Goal: Task Accomplishment & Management: Complete application form

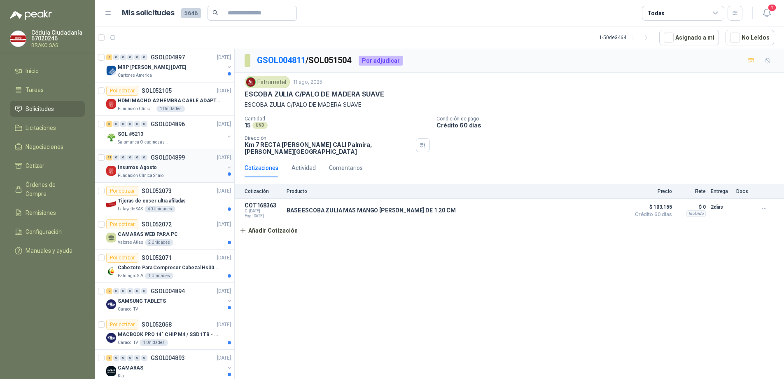
click at [164, 174] on div "Fundación Clínica Shaio" at bounding box center [171, 175] width 107 height 7
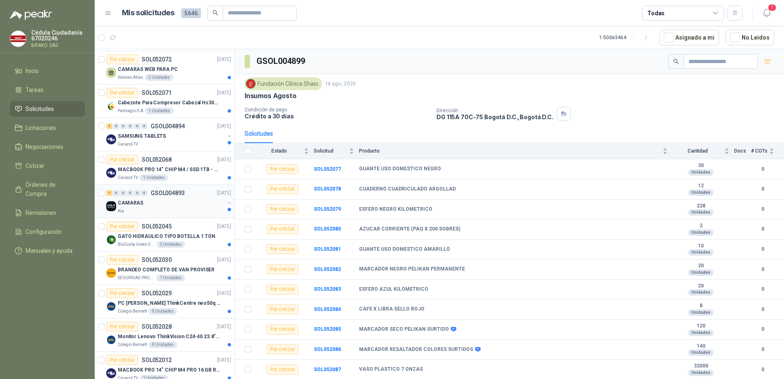
scroll to position [206, 0]
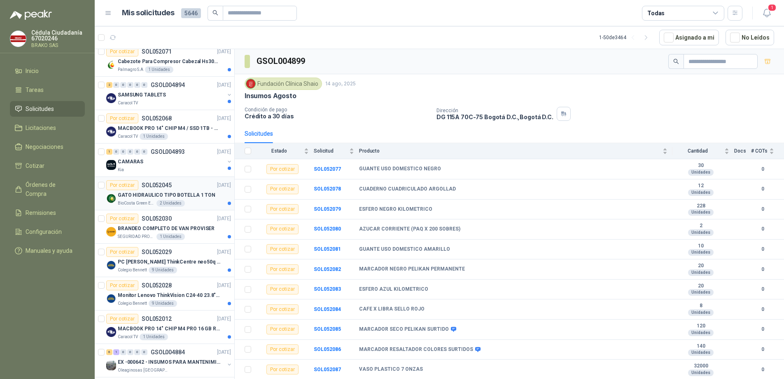
click at [145, 197] on p "GATO HIDRAULICO TIPO BOTELLA 1 TON" at bounding box center [167, 195] width 98 height 8
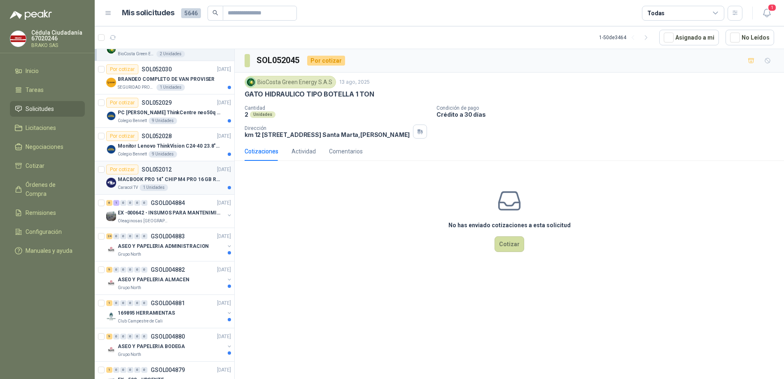
scroll to position [371, 0]
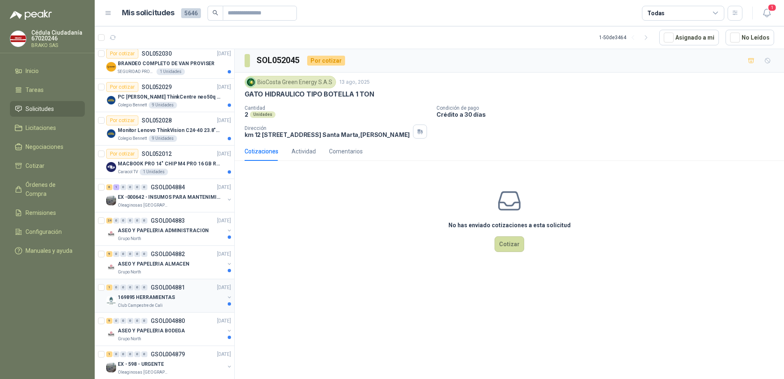
click at [154, 302] on p "Club Campestre de Cali" at bounding box center [140, 305] width 45 height 7
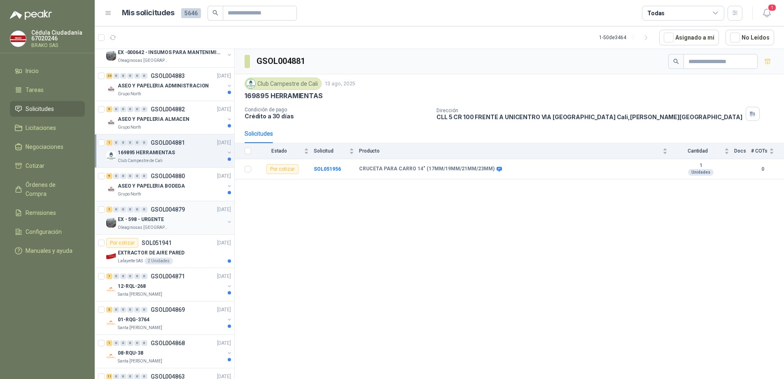
scroll to position [535, 0]
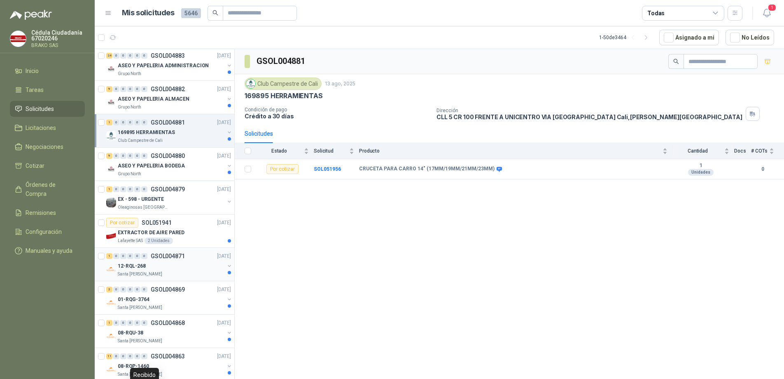
click at [144, 266] on p "12-RQL-268" at bounding box center [132, 266] width 28 height 8
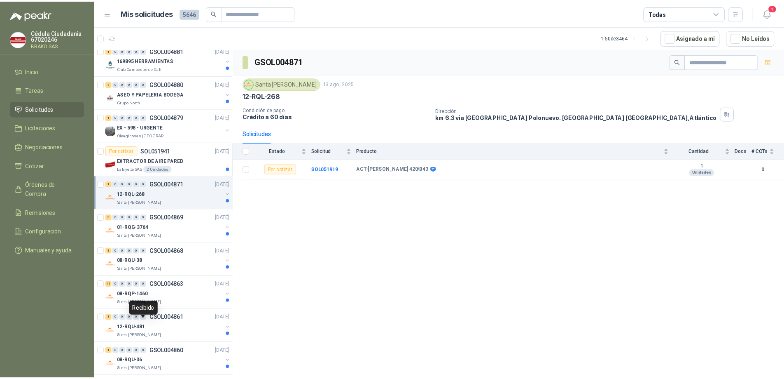
scroll to position [618, 0]
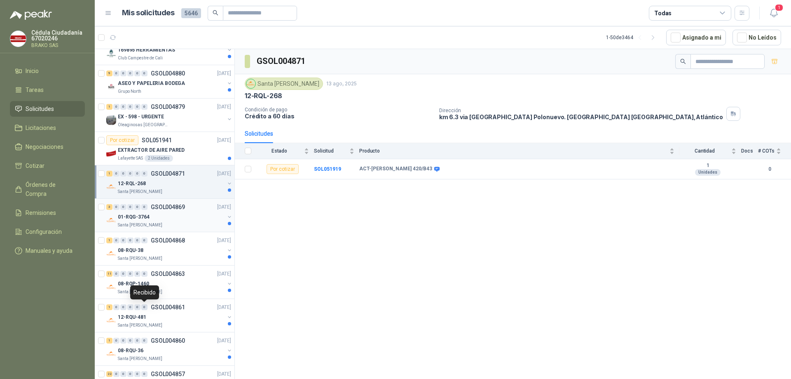
click at [139, 217] on p "01-RQG-3764" at bounding box center [134, 217] width 32 height 8
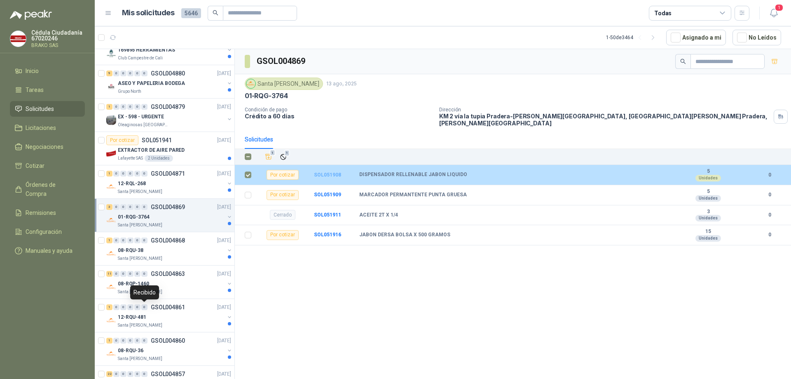
click at [323, 172] on b "SOL051908" at bounding box center [327, 175] width 27 height 6
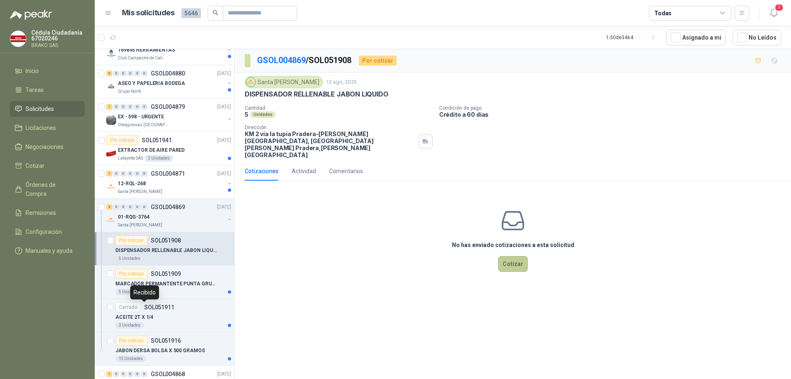
click at [517, 256] on button "Cotizar" at bounding box center [513, 264] width 30 height 16
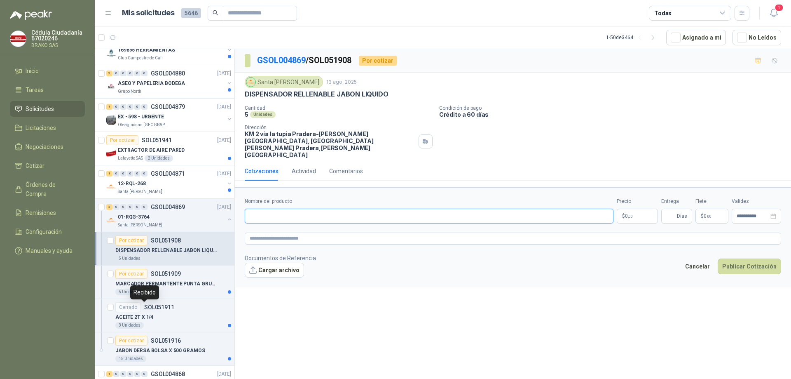
click at [271, 208] on input "Nombre del producto" at bounding box center [429, 215] width 369 height 15
paste input "**********"
type input "**********"
click at [631, 200] on body "Cédula Ciudadanía 67020246 [PERSON_NAME] SAS Inicio Tareas Solicitudes Licitaci…" at bounding box center [395, 189] width 791 height 379
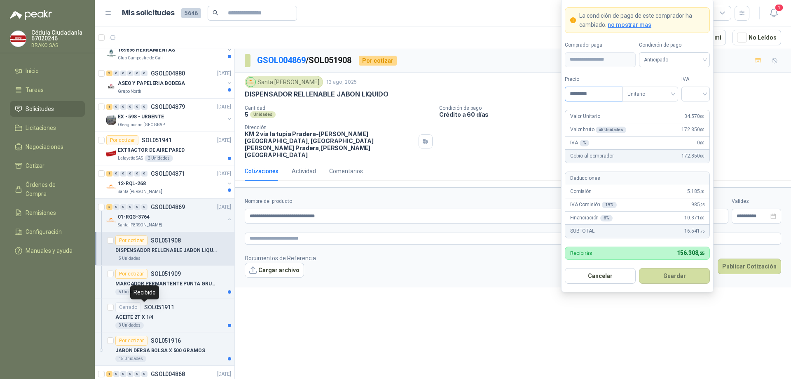
type input "********"
click at [705, 93] on div at bounding box center [695, 93] width 28 height 15
click at [698, 109] on div "19%" at bounding box center [695, 110] width 15 height 9
click at [705, 59] on div "Anticipado" at bounding box center [674, 59] width 71 height 15
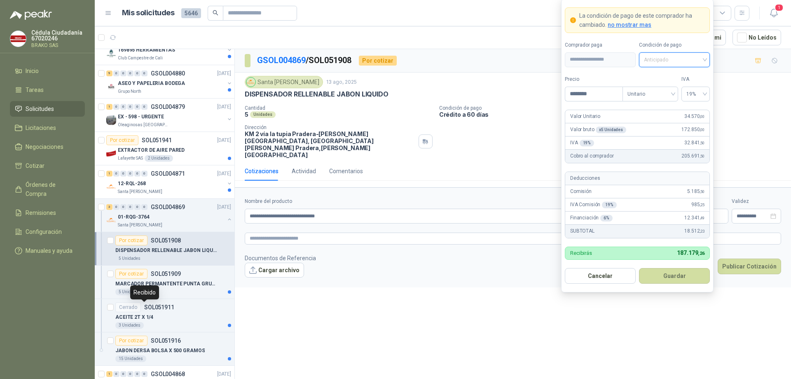
click at [703, 58] on span "Anticipado" at bounding box center [674, 60] width 61 height 12
click at [685, 88] on div "Crédito a 30 días" at bounding box center [674, 89] width 58 height 9
click at [679, 278] on button "Guardar" at bounding box center [674, 276] width 71 height 16
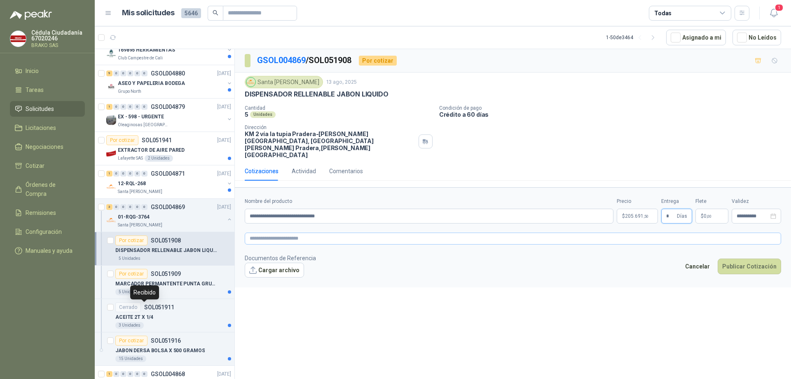
type input "*"
click at [277, 232] on textarea at bounding box center [513, 238] width 536 height 12
click at [270, 262] on button "Cargar archivo" at bounding box center [274, 269] width 59 height 15
click at [273, 232] on textarea at bounding box center [513, 238] width 536 height 12
type textarea "*"
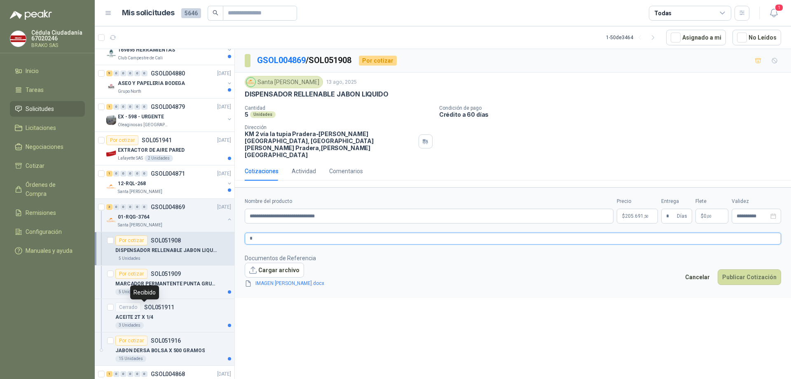
type textarea "**"
type textarea "***"
type textarea "****"
type textarea "*****"
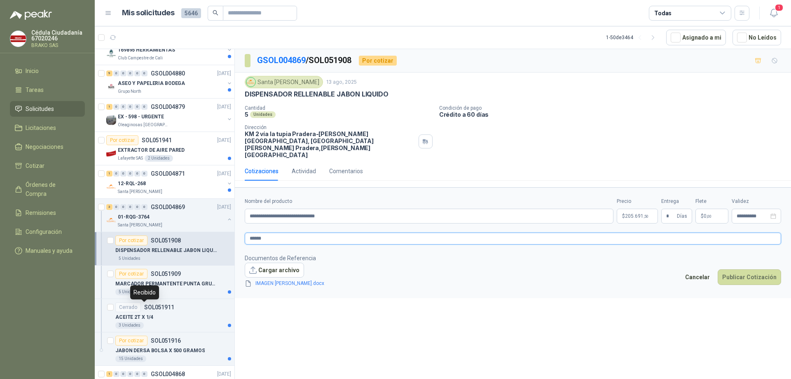
type textarea "*******"
type textarea "********"
type textarea "*********"
type textarea "**********"
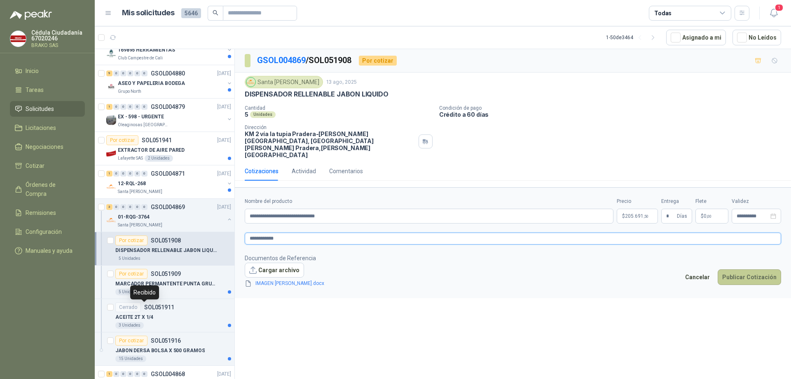
type textarea "**********"
click at [752, 269] on button "Publicar Cotización" at bounding box center [748, 277] width 63 height 16
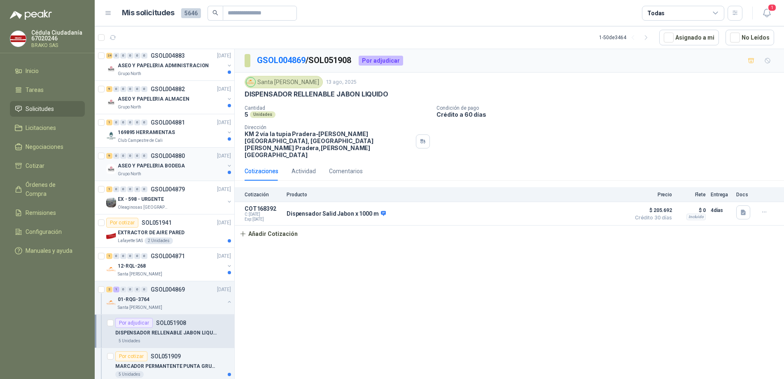
scroll to position [494, 0]
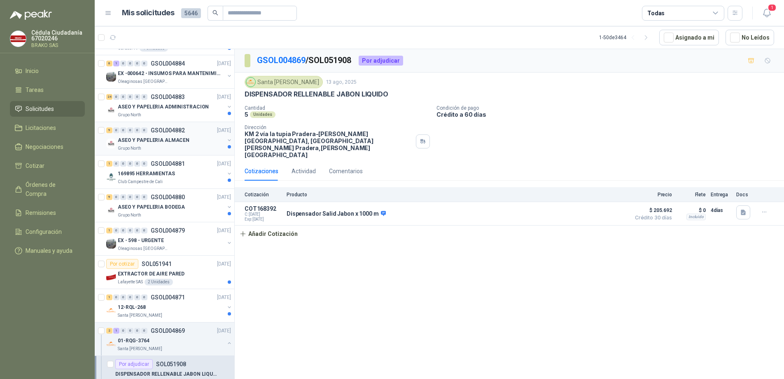
click at [152, 136] on p "ASEO Y PAPELERIA ALMACEN" at bounding box center [154, 140] width 72 height 8
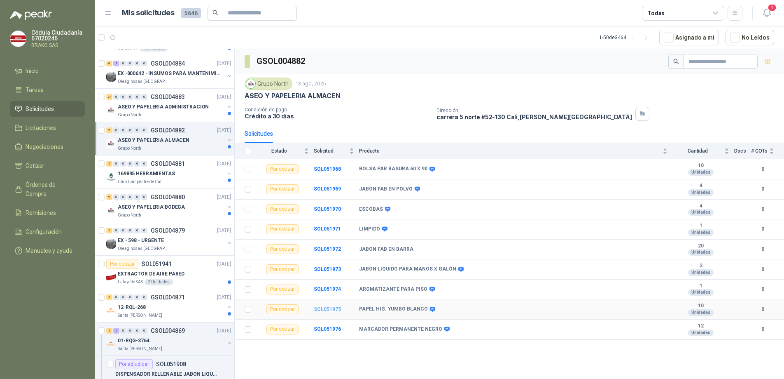
click at [325, 307] on b "SOL051975" at bounding box center [327, 309] width 27 height 6
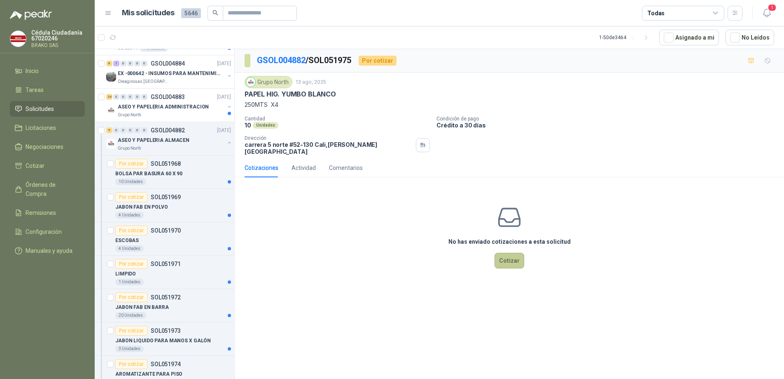
click at [510, 256] on button "Cotizar" at bounding box center [510, 260] width 30 height 16
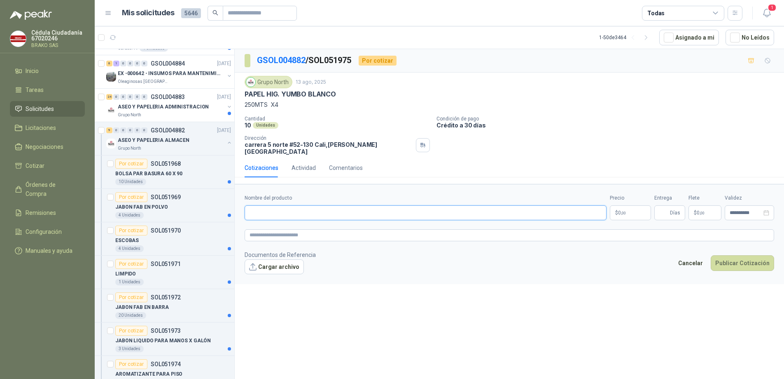
paste input "**********"
type input "**********"
drag, startPoint x: 496, startPoint y: 238, endPoint x: 612, endPoint y: 227, distance: 117.1
click at [497, 235] on form "**********" at bounding box center [509, 234] width 549 height 100
click at [632, 207] on body "Cédula Ciudadanía 67020246 [PERSON_NAME] SAS Inicio Tareas Solicitudes Licitaci…" at bounding box center [392, 189] width 784 height 379
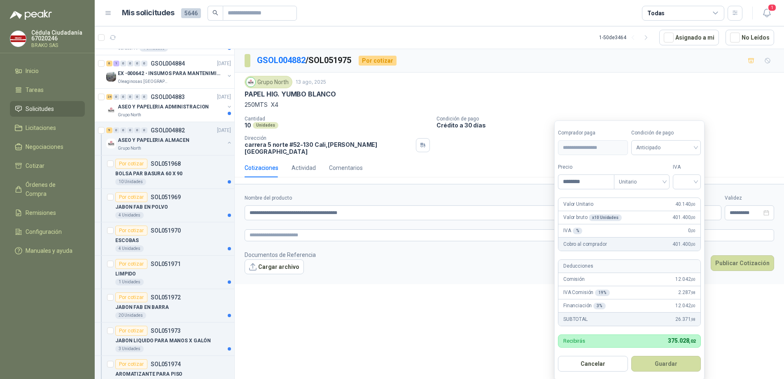
type input "********"
drag, startPoint x: 700, startPoint y: 181, endPoint x: 699, endPoint y: 186, distance: 5.0
click at [699, 181] on div at bounding box center [687, 181] width 28 height 15
click at [692, 199] on div "19%" at bounding box center [688, 198] width 15 height 9
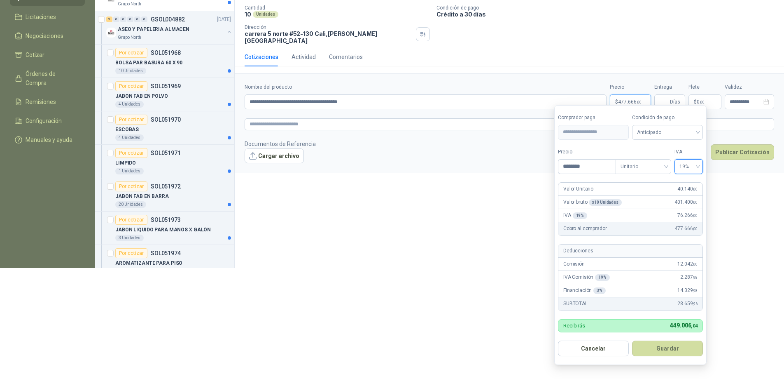
scroll to position [124, 0]
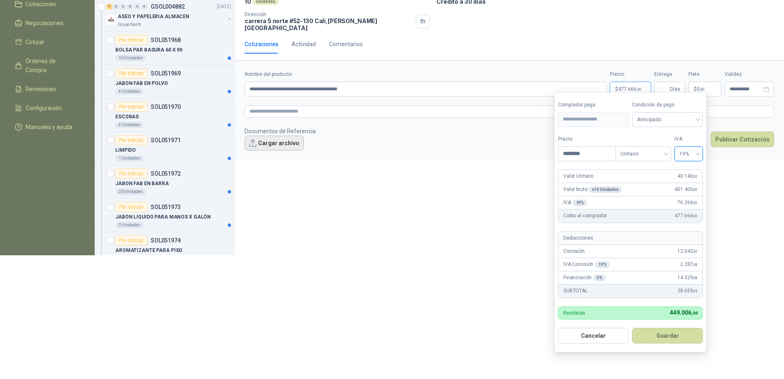
click at [271, 137] on button "Cargar archivo" at bounding box center [274, 143] width 59 height 15
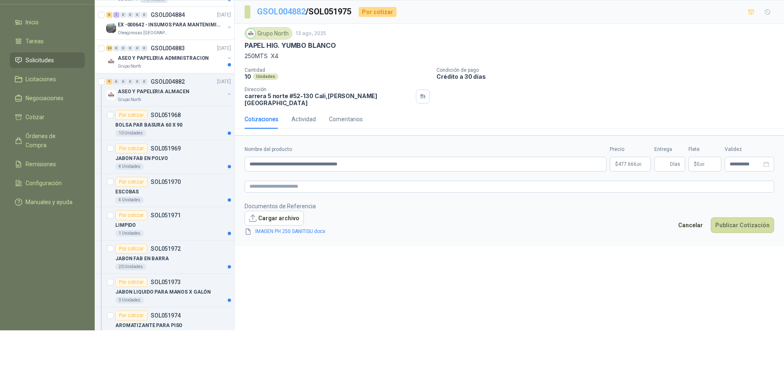
scroll to position [0, 0]
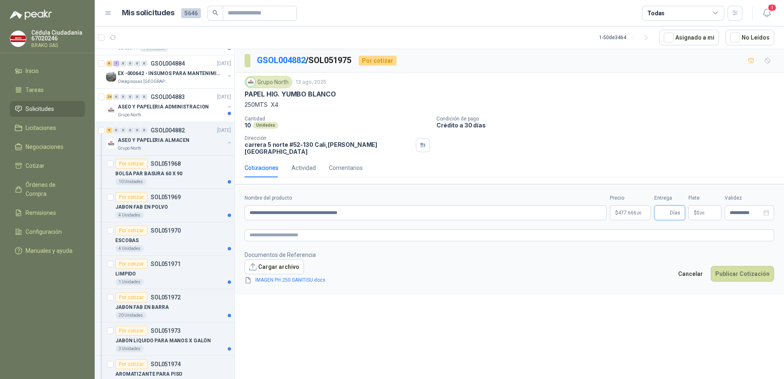
click at [663, 207] on input "Entrega" at bounding box center [663, 213] width 9 height 14
type input "*"
click at [272, 229] on textarea at bounding box center [510, 235] width 530 height 12
click at [733, 266] on button "Publicar Cotización" at bounding box center [742, 274] width 63 height 16
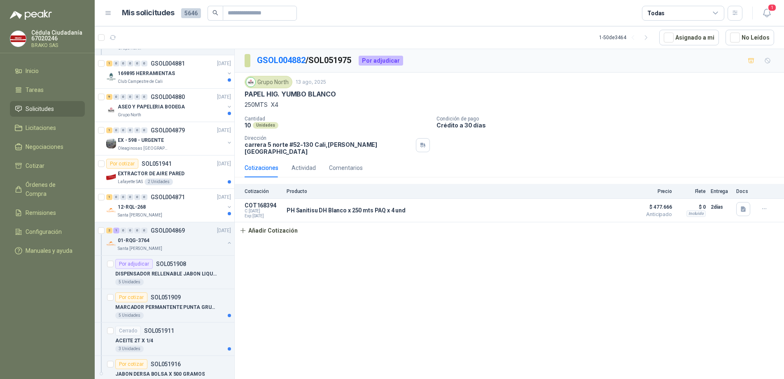
scroll to position [906, 0]
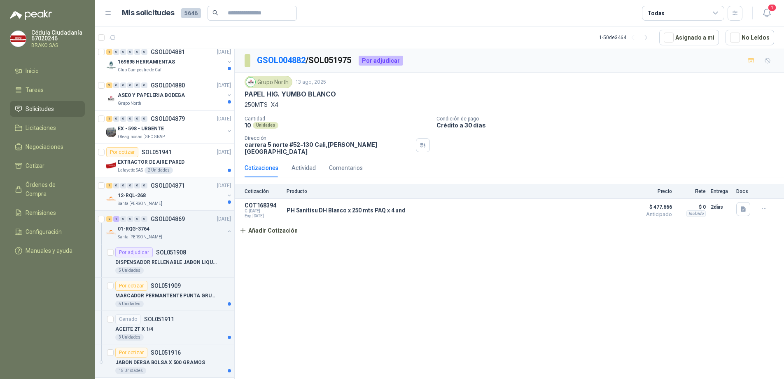
click at [171, 199] on div "12-RQL-268" at bounding box center [171, 195] width 107 height 10
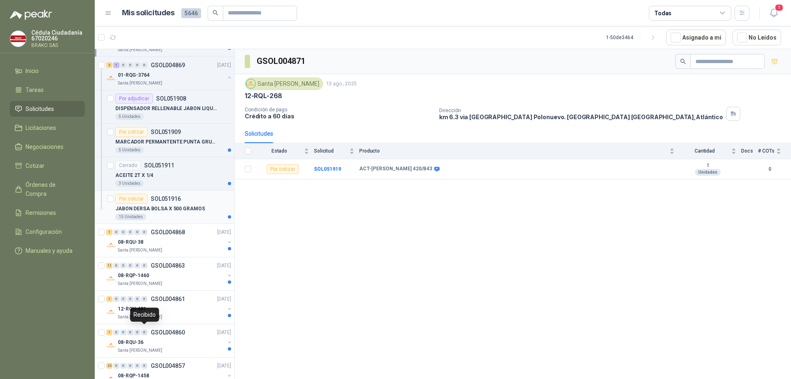
scroll to position [1112, 0]
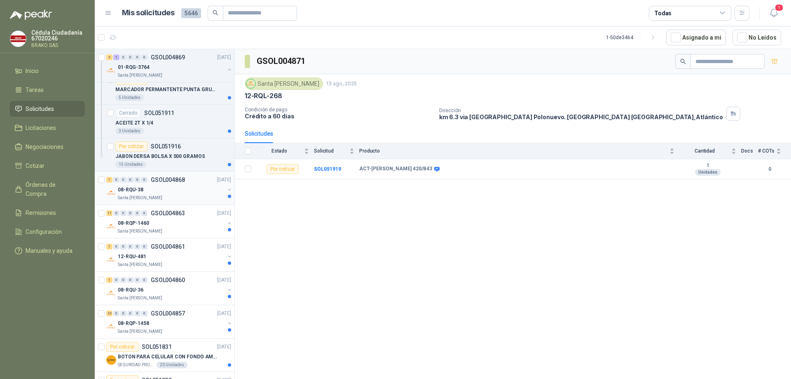
click at [155, 191] on div "08-RQU-38" at bounding box center [171, 190] width 107 height 10
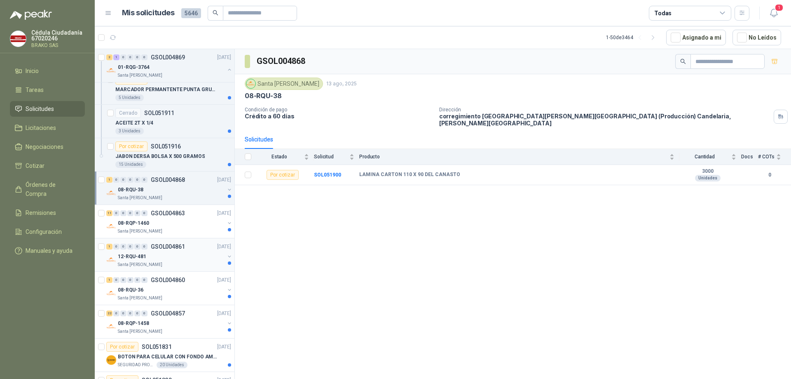
click at [147, 256] on div "12-RQU-481" at bounding box center [171, 256] width 107 height 10
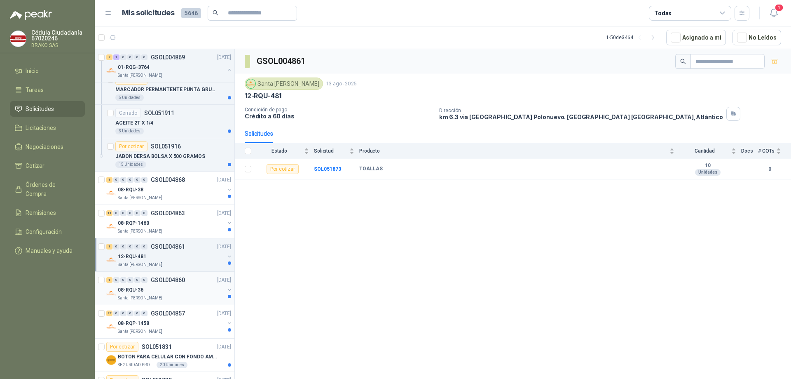
click at [146, 293] on div "08-RQU-36" at bounding box center [171, 290] width 107 height 10
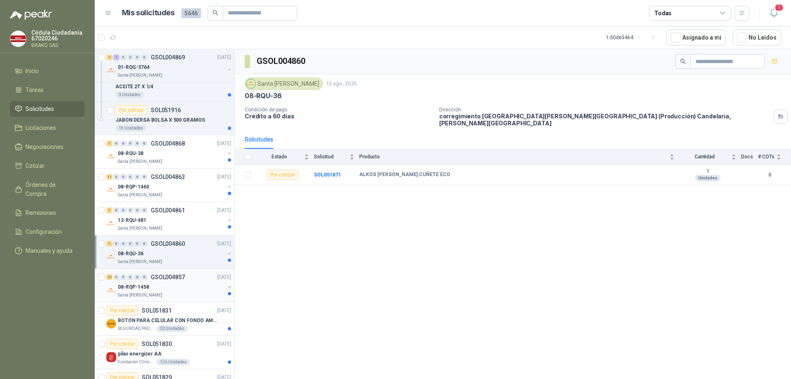
scroll to position [1153, 0]
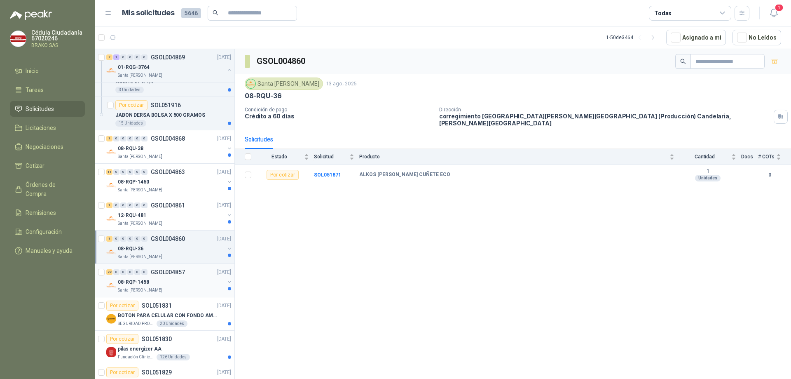
click at [175, 316] on p "BOTON PARA CELULAR CON FONDO AMARILLO" at bounding box center [169, 315] width 103 height 8
click at [161, 285] on div "08-RQP-1458" at bounding box center [171, 282] width 107 height 10
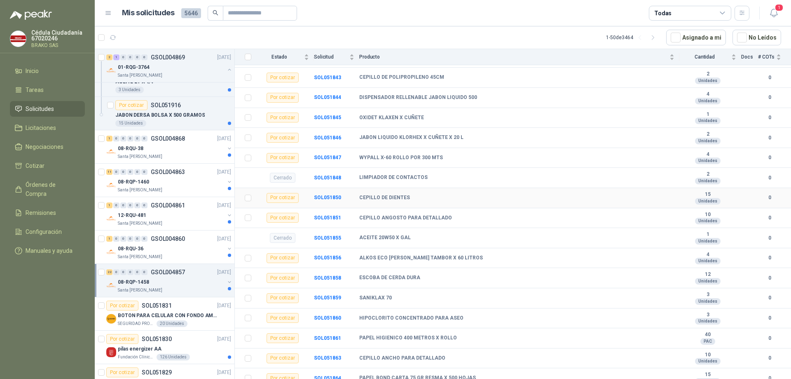
scroll to position [278, 0]
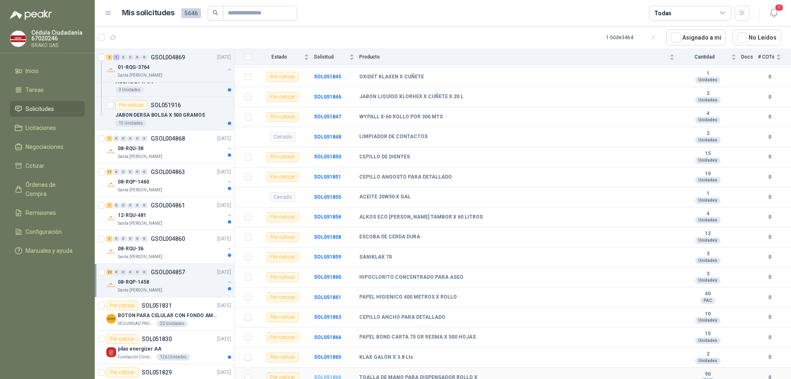
click at [326, 374] on b "SOL051866" at bounding box center [327, 377] width 27 height 6
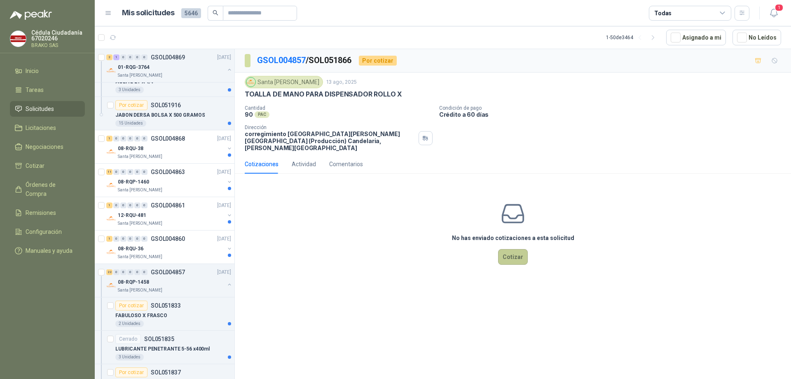
click at [509, 252] on button "Cotizar" at bounding box center [513, 257] width 30 height 16
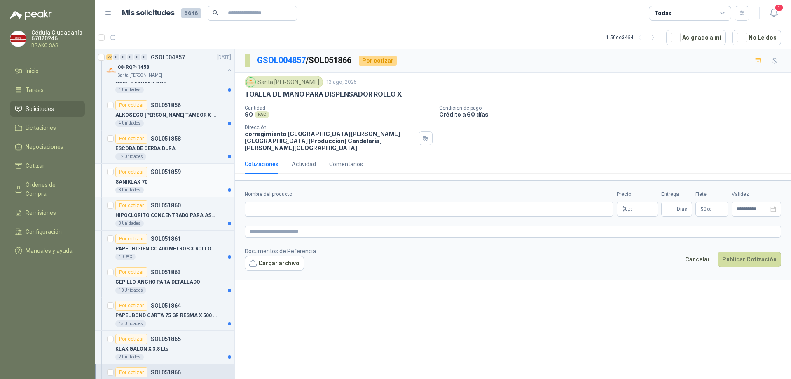
scroll to position [1895, 0]
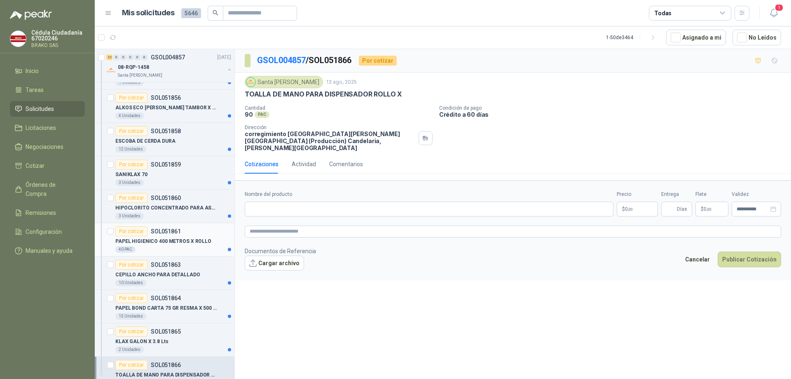
click at [132, 232] on div "Por cotizar" at bounding box center [131, 231] width 32 height 10
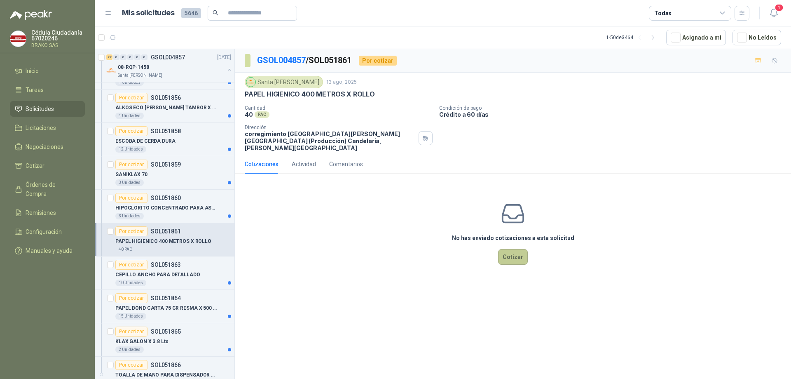
click at [514, 250] on button "Cotizar" at bounding box center [513, 257] width 30 height 16
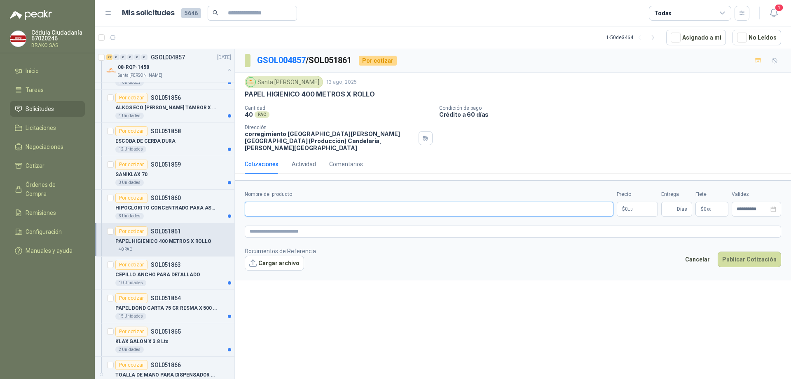
paste input "**********"
type input "**********"
drag, startPoint x: 427, startPoint y: 234, endPoint x: 437, endPoint y: 233, distance: 10.0
click at [427, 234] on form "**********" at bounding box center [513, 230] width 556 height 100
click at [631, 201] on body "Cédula Ciudadanía 67020246 [PERSON_NAME] SAS Inicio Tareas Solicitudes Licitaci…" at bounding box center [395, 189] width 791 height 379
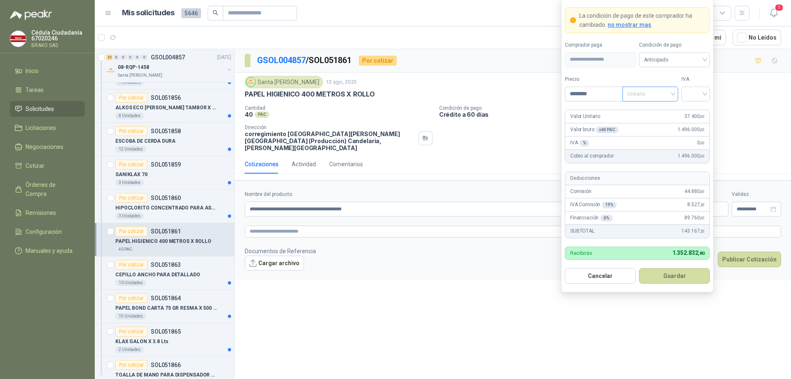
click at [670, 93] on span "Unitario" at bounding box center [650, 94] width 46 height 12
type input "********"
click at [657, 110] on div "Unitario" at bounding box center [650, 110] width 42 height 9
click at [702, 94] on input "search" at bounding box center [695, 93] width 19 height 12
click at [696, 110] on div "19%" at bounding box center [695, 110] width 15 height 9
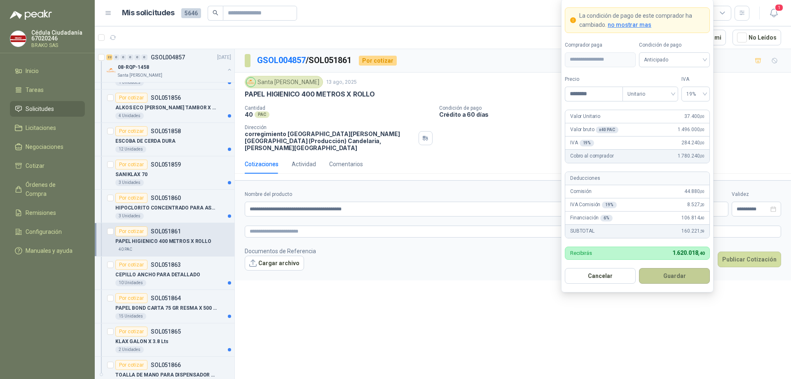
click at [678, 276] on button "Guardar" at bounding box center [674, 276] width 71 height 16
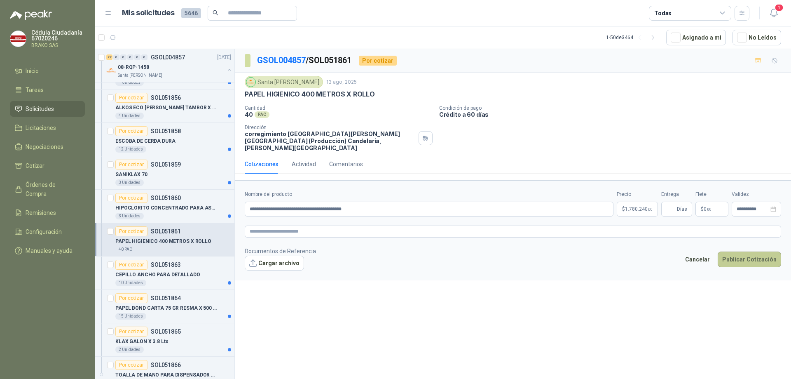
click at [742, 254] on button "Publicar Cotización" at bounding box center [748, 259] width 63 height 16
click at [673, 202] on input "Entrega" at bounding box center [670, 209] width 9 height 14
type input "*"
click at [743, 251] on button "Publicar Cotización" at bounding box center [748, 259] width 63 height 16
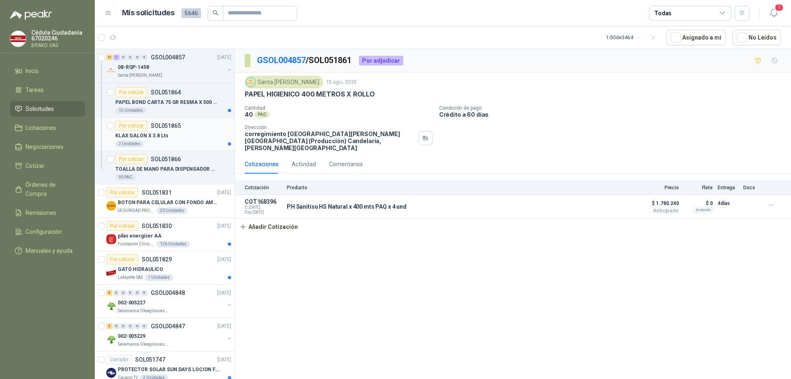
scroll to position [2101, 0]
click at [134, 241] on p "Fundación Clínica Shaio" at bounding box center [136, 243] width 37 height 7
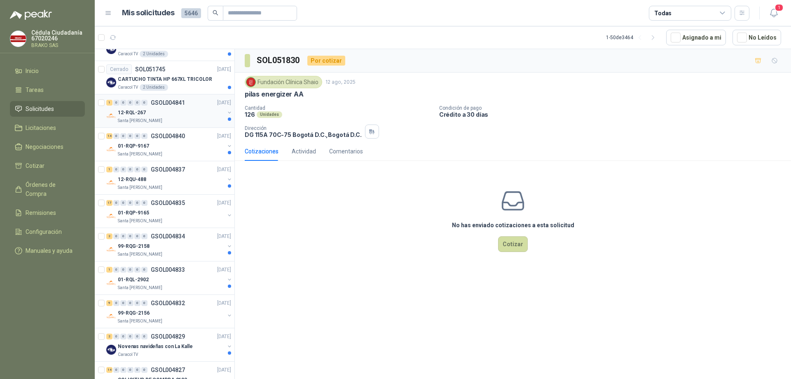
scroll to position [2471, 0]
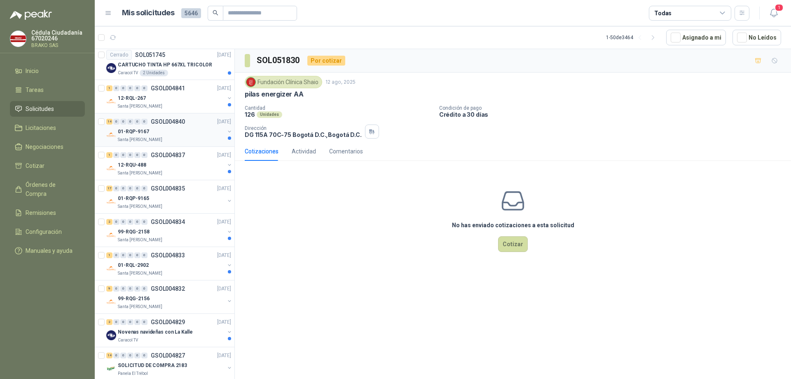
click at [143, 135] on p "01-RQP-9167" at bounding box center [133, 132] width 31 height 8
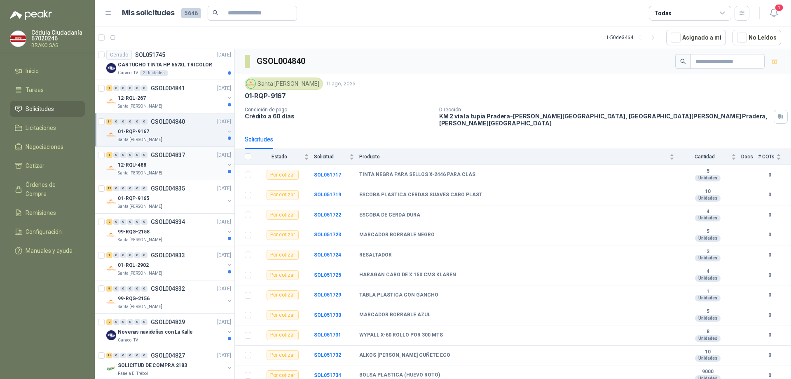
click at [140, 168] on p "12-RQU-488" at bounding box center [132, 165] width 28 height 8
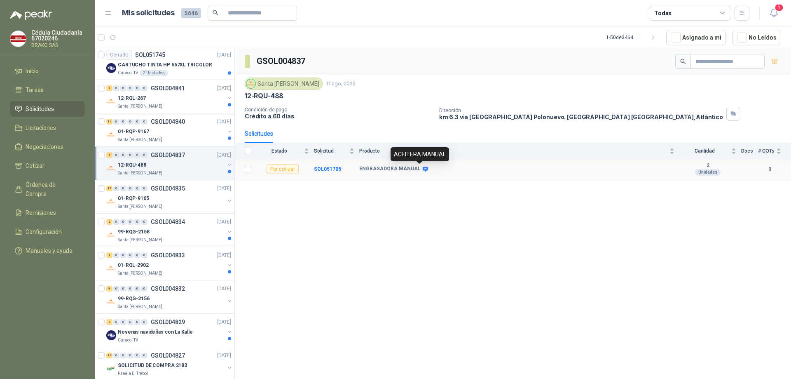
click at [423, 170] on icon at bounding box center [425, 168] width 5 height 5
click at [422, 168] on icon at bounding box center [425, 169] width 6 height 6
click at [165, 198] on div "01-RQP-9165" at bounding box center [171, 198] width 107 height 10
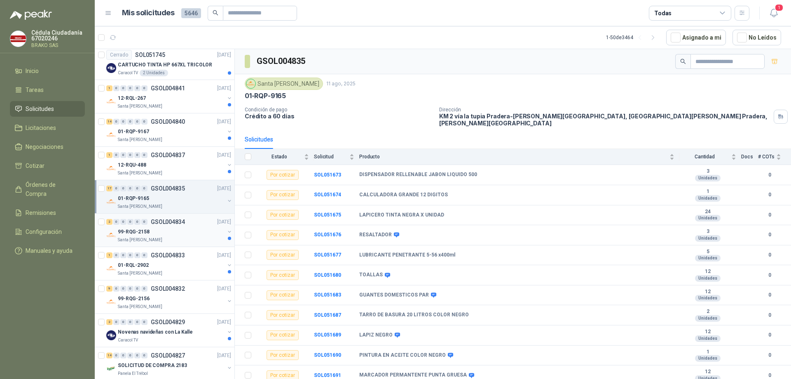
click at [160, 237] on div "Santa [PERSON_NAME]" at bounding box center [171, 239] width 107 height 7
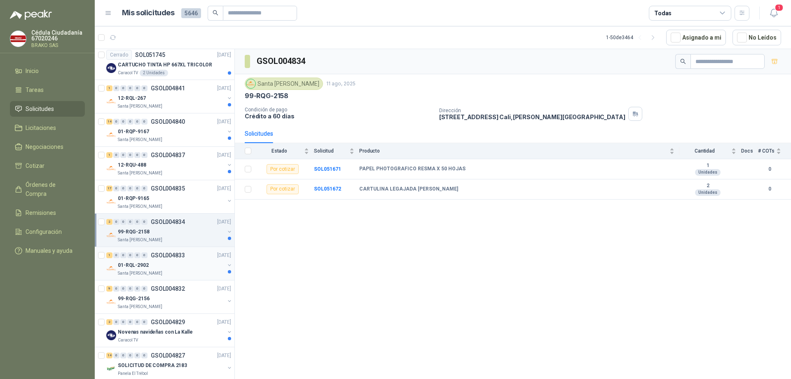
click at [163, 260] on div "01-RQL-2902" at bounding box center [171, 265] width 107 height 10
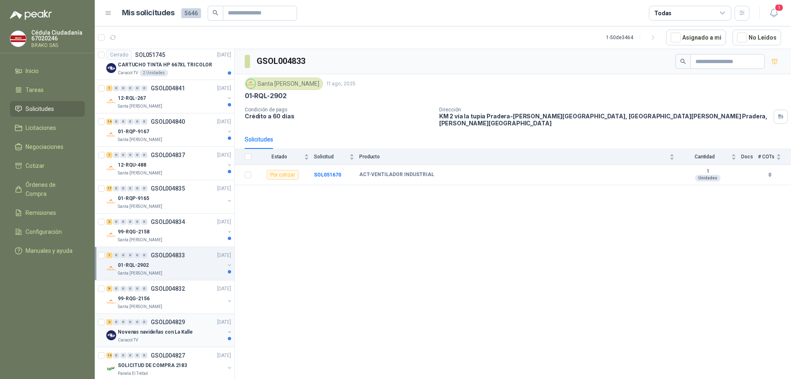
click at [163, 323] on p "GSOL004829" at bounding box center [168, 322] width 34 height 6
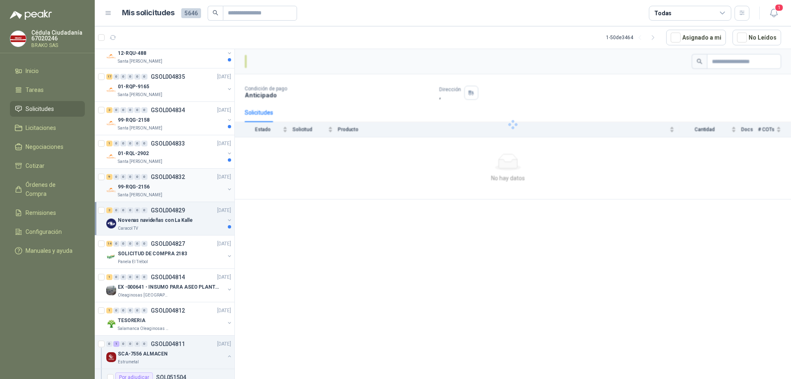
scroll to position [2595, 0]
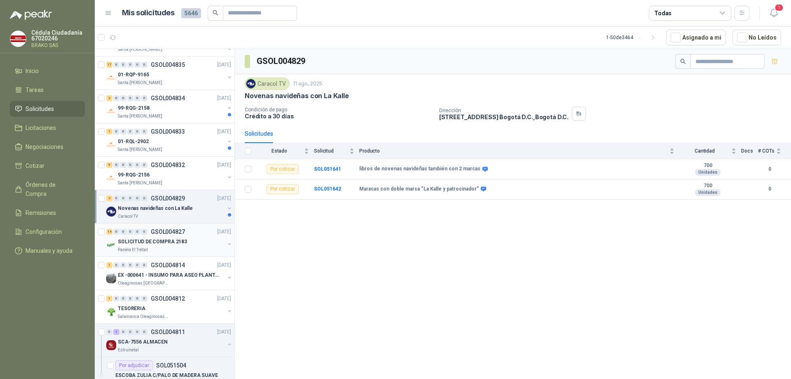
click at [182, 245] on div "SOLICITUD DE COMPRA 2183" at bounding box center [171, 241] width 107 height 10
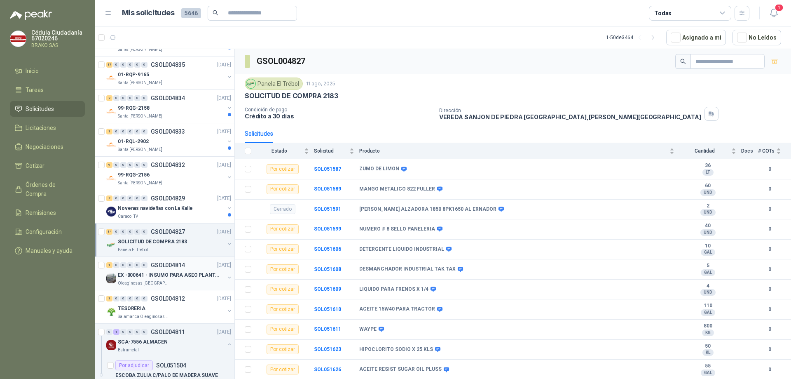
click at [167, 277] on p "EX -000641 - INSUMO PARA ASEO PLANTA EXTRACTORA" at bounding box center [169, 275] width 103 height 8
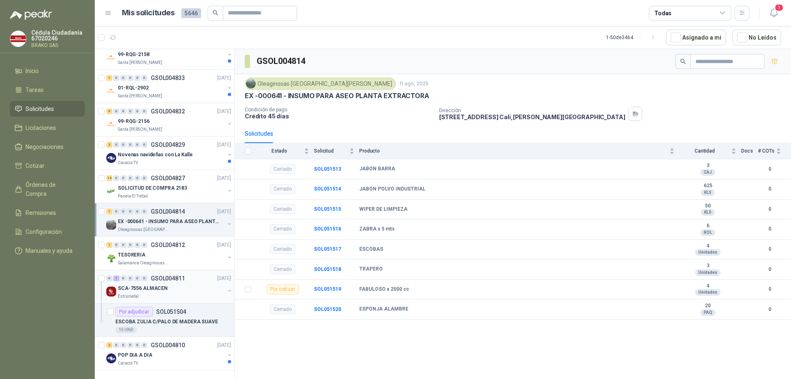
scroll to position [2655, 0]
click at [161, 284] on p "SCA-7556 ALMACEN" at bounding box center [143, 288] width 50 height 8
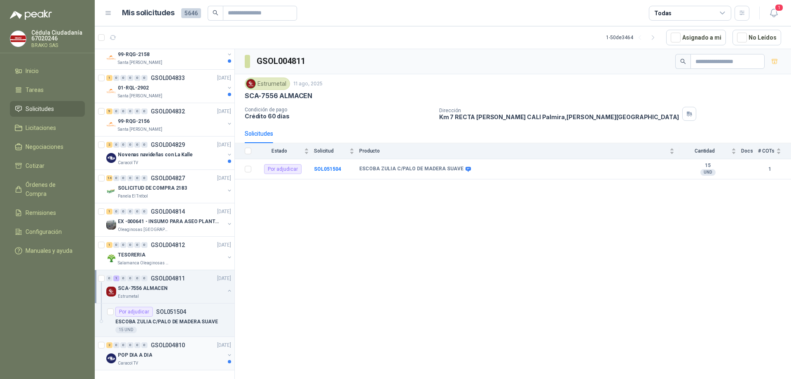
click at [154, 350] on div "POP DIA A DIA" at bounding box center [171, 355] width 107 height 10
